Goal: Task Accomplishment & Management: Manage account settings

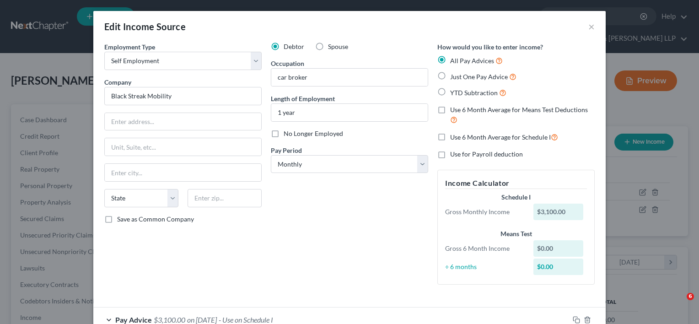
select select "1"
select select "0"
click at [593, 27] on div "Edit Income Source ×" at bounding box center [349, 26] width 512 height 31
click at [589, 28] on button "×" at bounding box center [591, 26] width 6 height 11
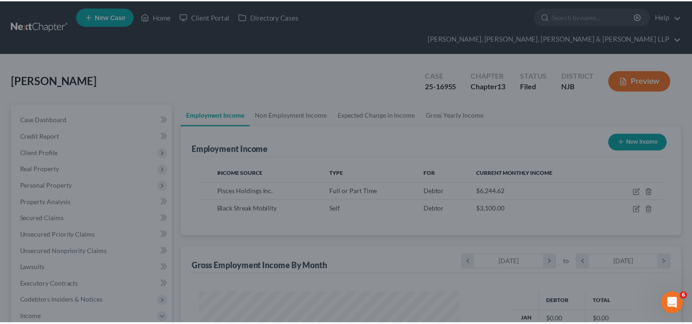
scroll to position [457104, 456986]
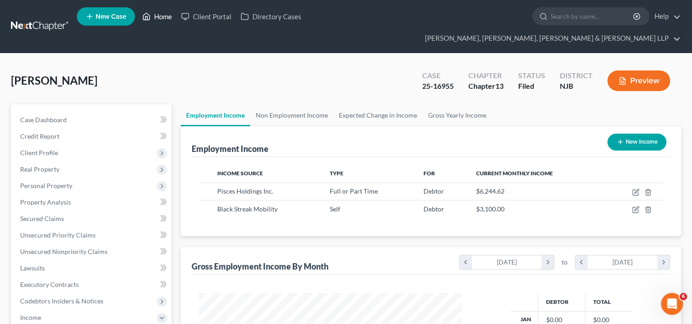
click at [161, 16] on link "Home" at bounding box center [157, 16] width 39 height 16
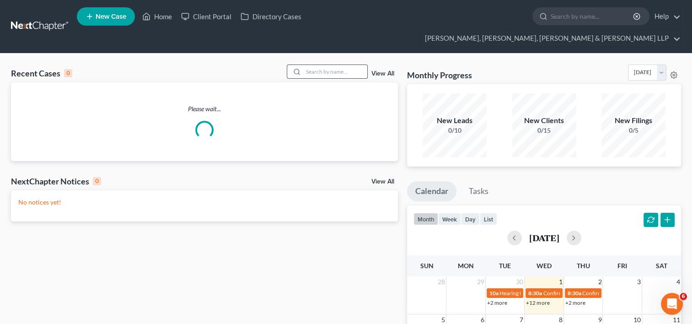
click at [324, 65] on input "search" at bounding box center [335, 71] width 64 height 13
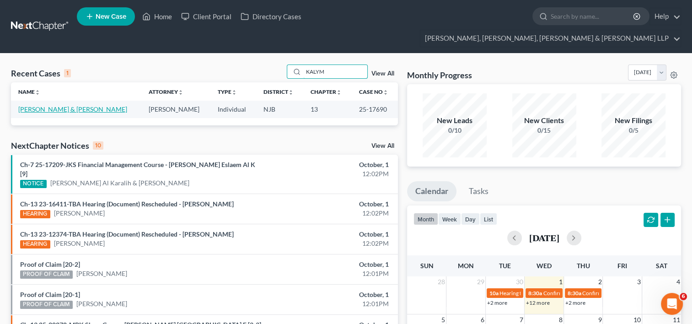
type input "KALYM"
click at [71, 105] on link "[PERSON_NAME] & [PERSON_NAME]" at bounding box center [72, 109] width 109 height 8
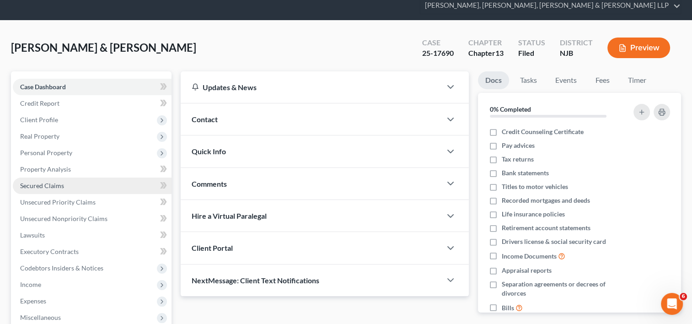
scroll to position [91, 0]
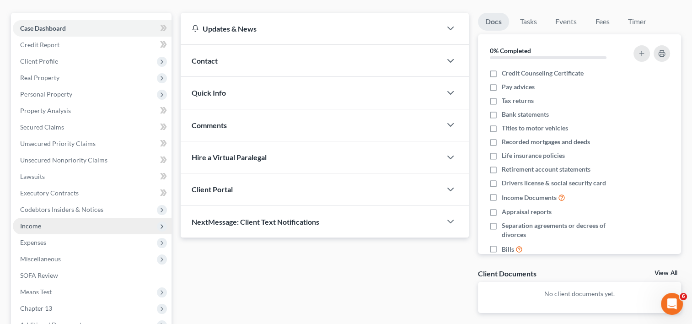
click at [43, 218] on span "Income" at bounding box center [92, 226] width 159 height 16
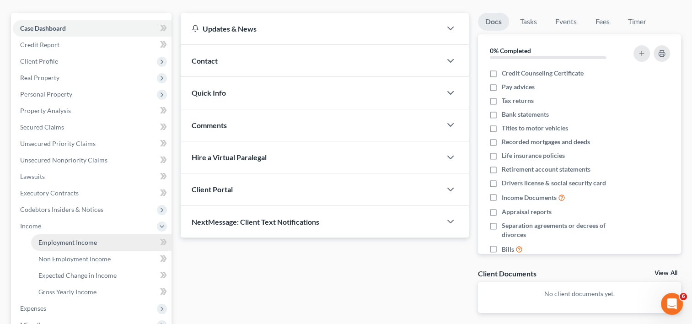
click at [52, 238] on span "Employment Income" at bounding box center [67, 242] width 59 height 8
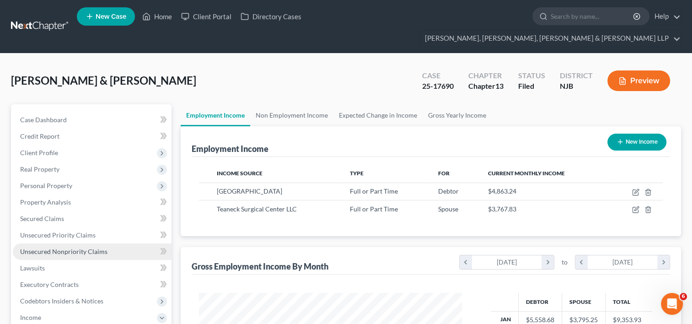
scroll to position [163, 281]
click at [164, 17] on link "Home" at bounding box center [157, 16] width 39 height 16
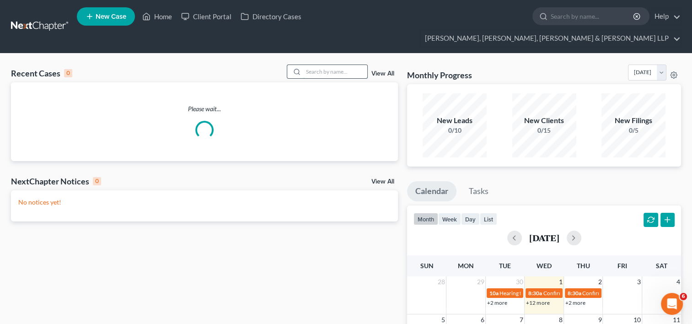
click at [324, 65] on input "search" at bounding box center [335, 71] width 64 height 13
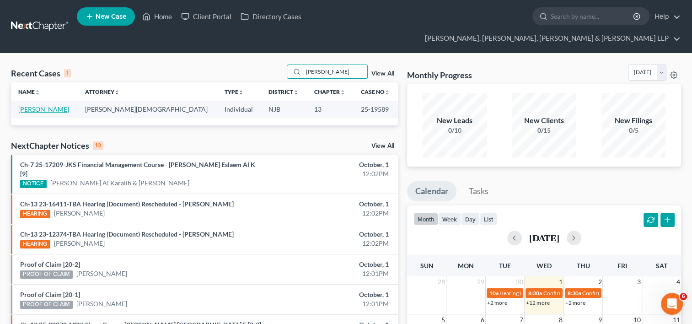
type input "[PERSON_NAME]"
click at [48, 105] on link "[PERSON_NAME]" at bounding box center [43, 109] width 51 height 8
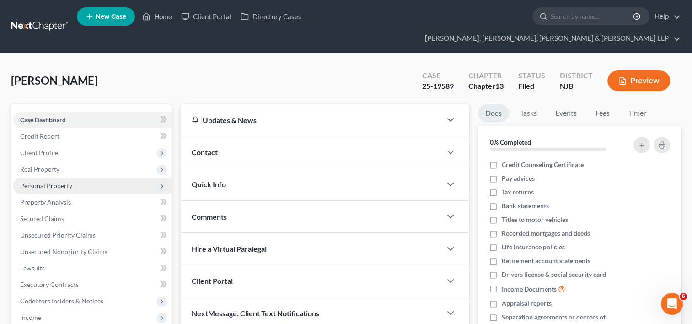
click at [45, 177] on span "Personal Property" at bounding box center [92, 185] width 159 height 16
click at [49, 182] on span "Personal Property" at bounding box center [46, 186] width 52 height 8
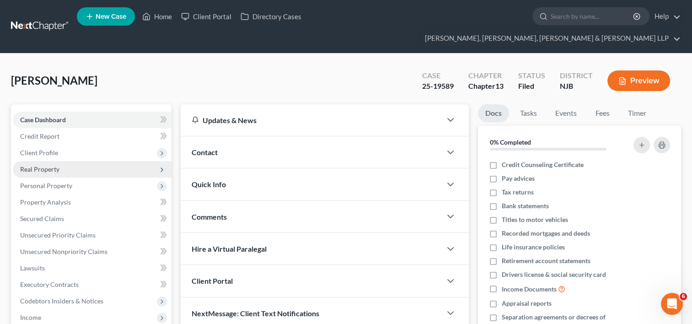
click at [55, 161] on span "Real Property" at bounding box center [92, 169] width 159 height 16
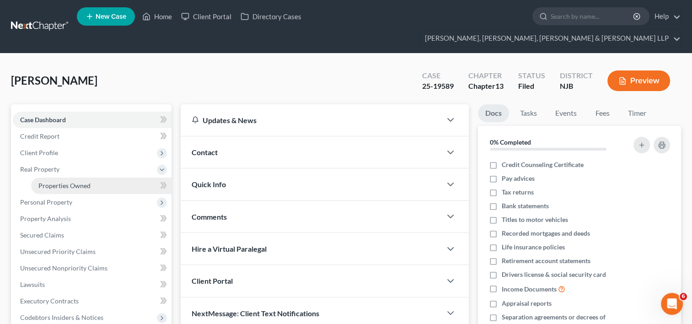
click at [91, 177] on link "Properties Owned" at bounding box center [101, 185] width 140 height 16
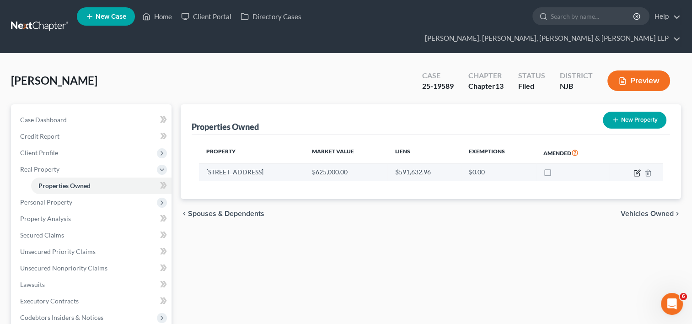
click at [634, 170] on icon "button" at bounding box center [636, 172] width 5 height 5
select select "33"
select select "0"
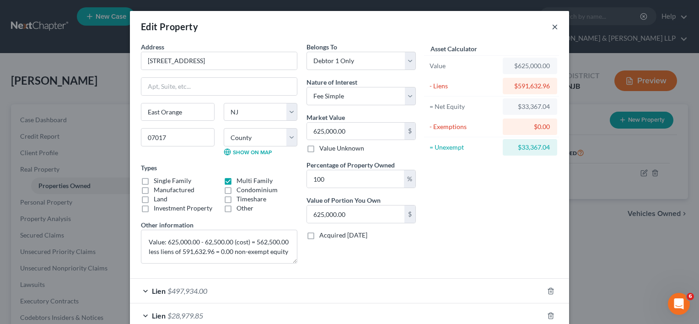
click at [551, 31] on button "×" at bounding box center [554, 26] width 6 height 11
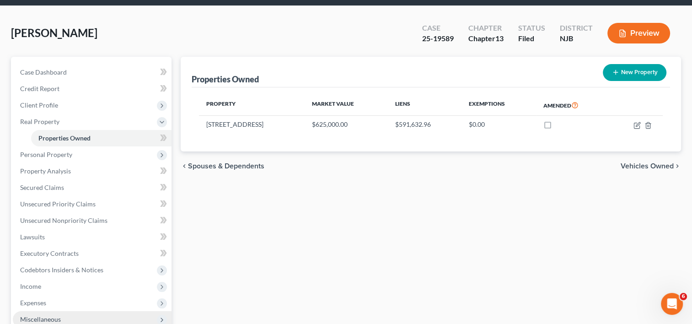
scroll to position [137, 0]
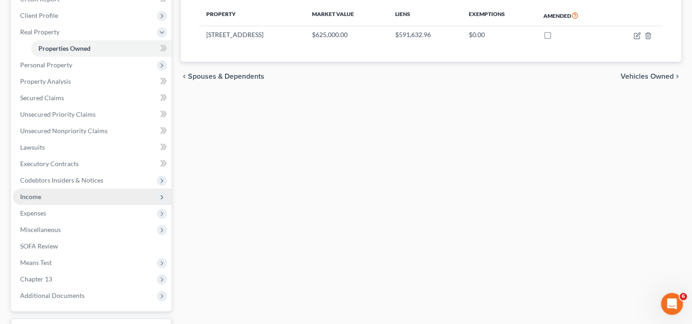
click at [34, 193] on span "Income" at bounding box center [30, 197] width 21 height 8
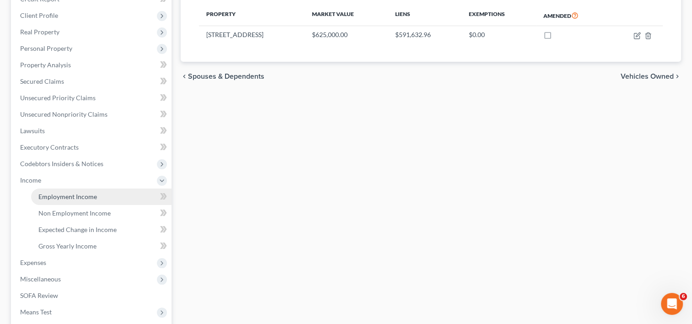
click at [95, 193] on span "Employment Income" at bounding box center [67, 197] width 59 height 8
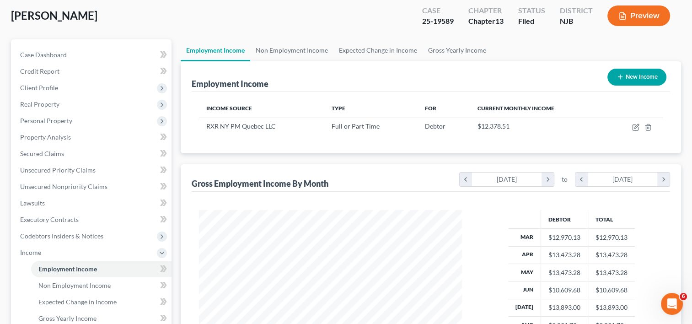
scroll to position [137, 0]
